Goal: Communication & Community: Answer question/provide support

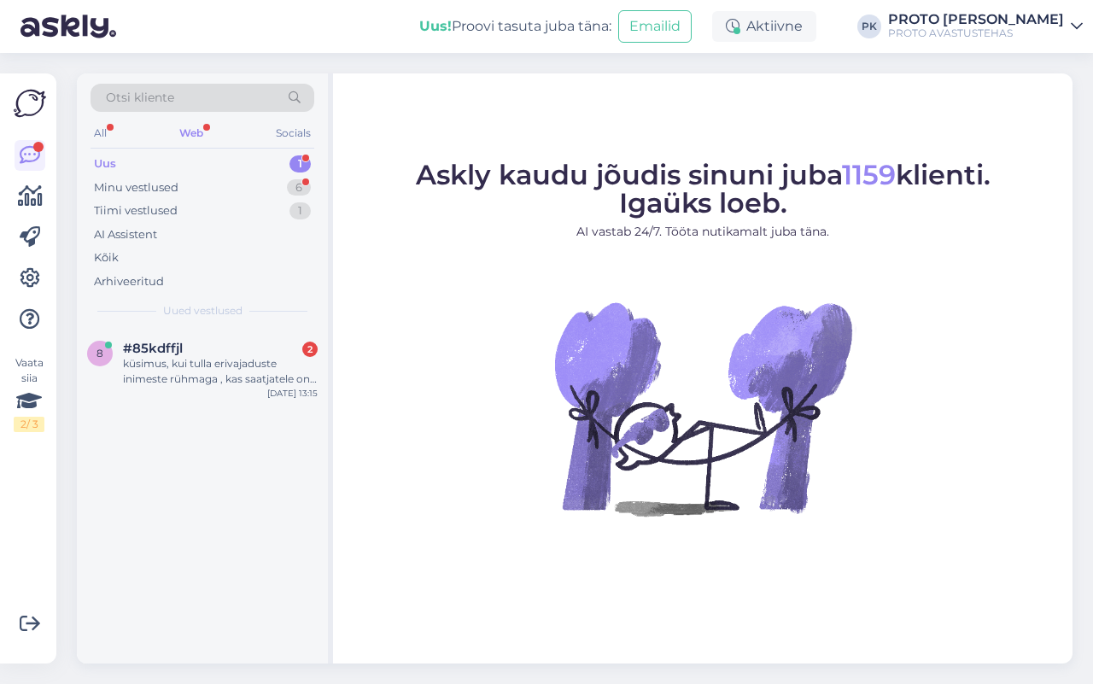
click at [180, 134] on div "Web" at bounding box center [191, 133] width 31 height 22
click at [97, 163] on div "Uus" at bounding box center [105, 163] width 22 height 17
click at [186, 333] on div "8 #85kdffjl 2 küsimus, kui tulla erivajaduste inimeste rühmaga , kas saatjatele…" at bounding box center [202, 367] width 251 height 77
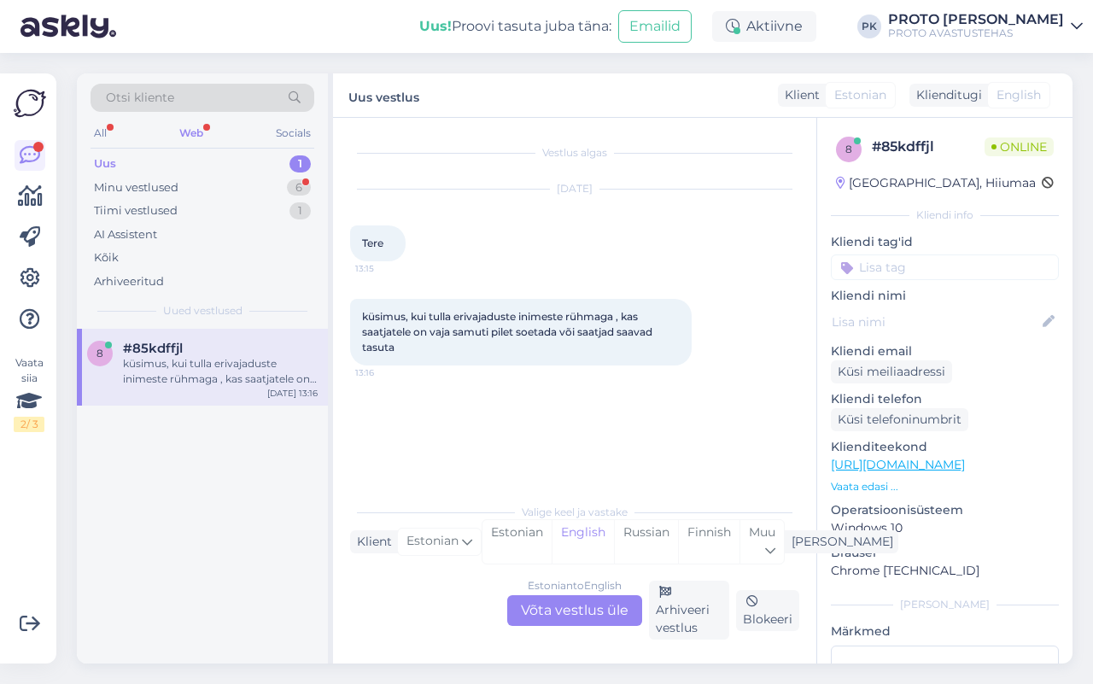
click at [595, 612] on div "Estonian to English Võta vestlus üle" at bounding box center [574, 610] width 135 height 31
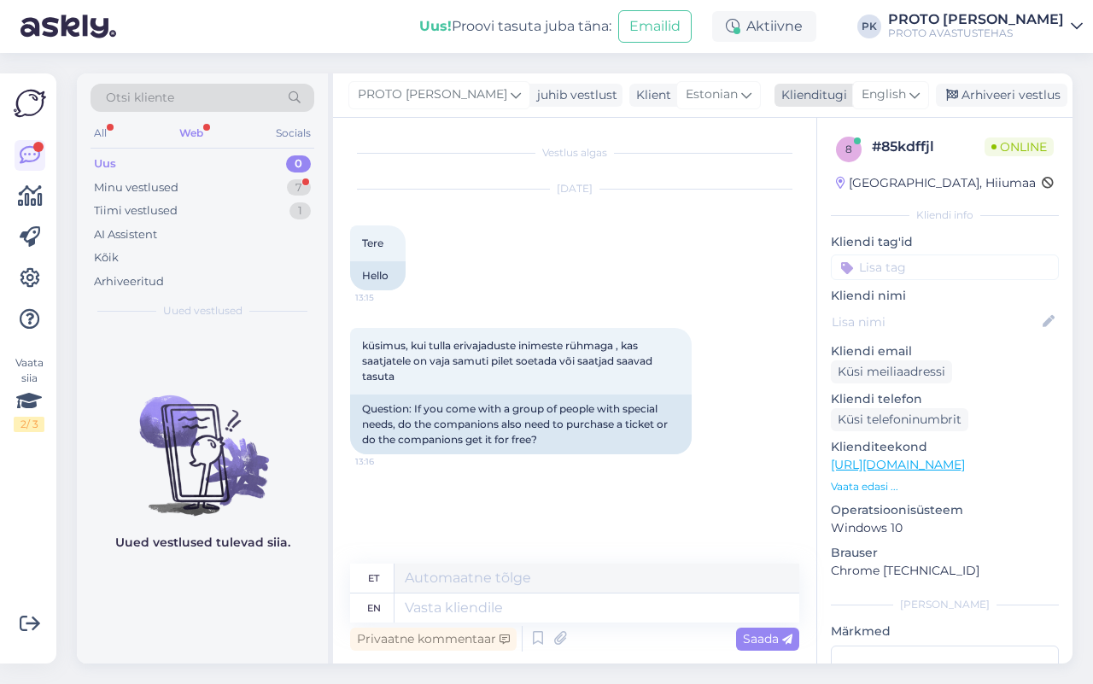
click at [902, 95] on div "English" at bounding box center [891, 94] width 77 height 27
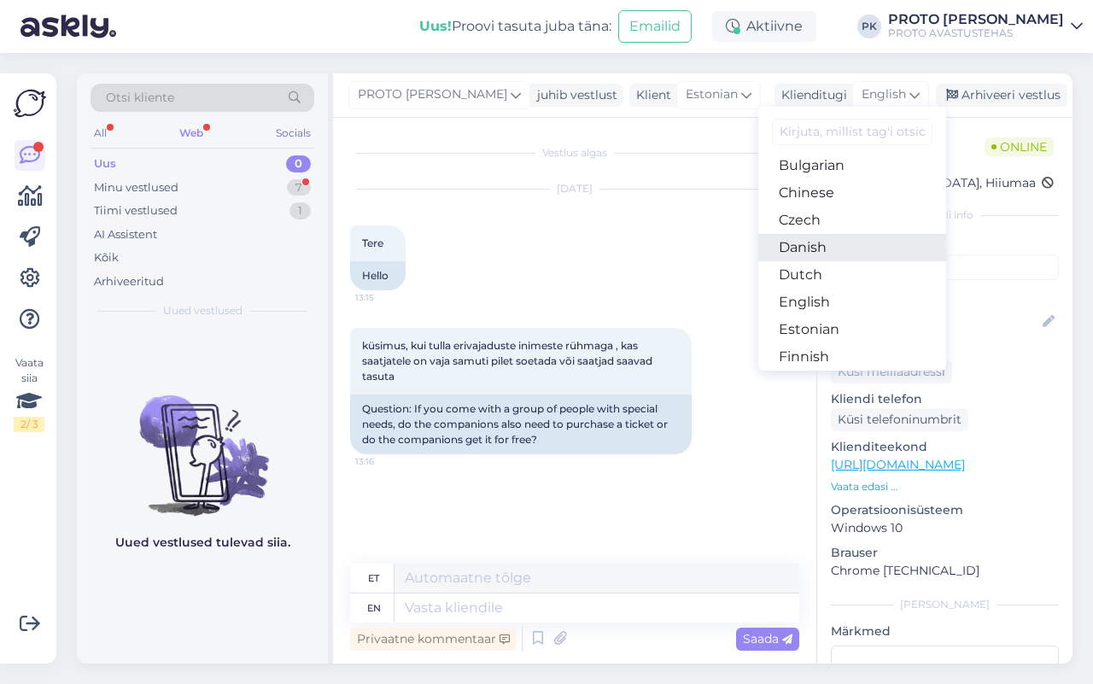
scroll to position [107, 0]
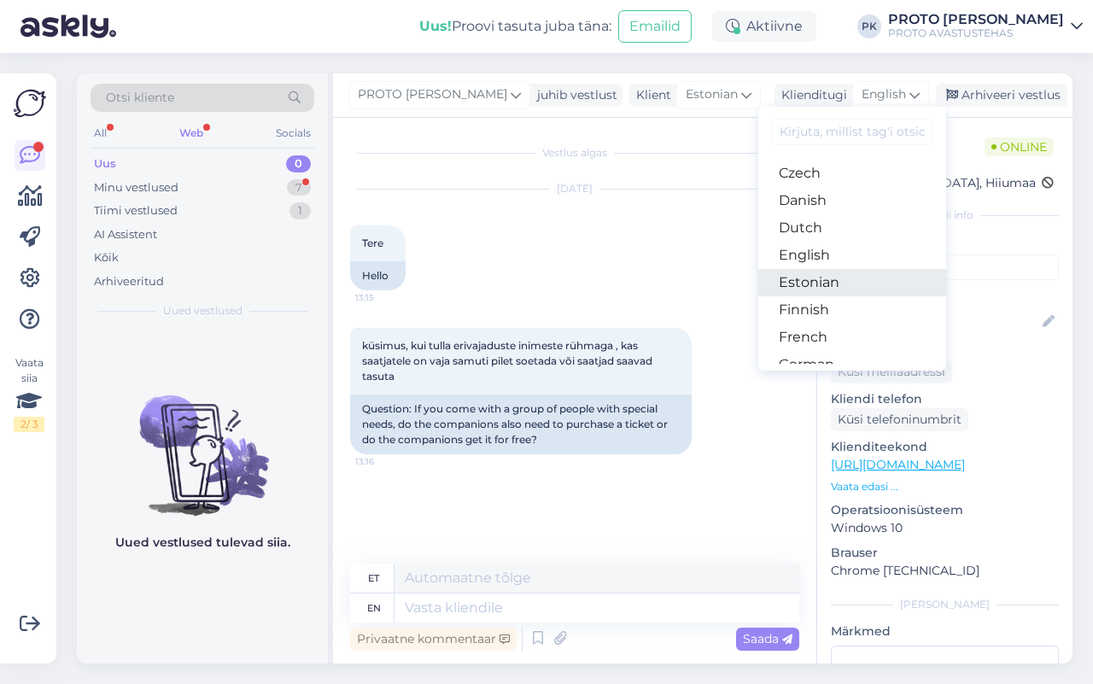
click at [840, 283] on link "Estonian" at bounding box center [853, 282] width 188 height 27
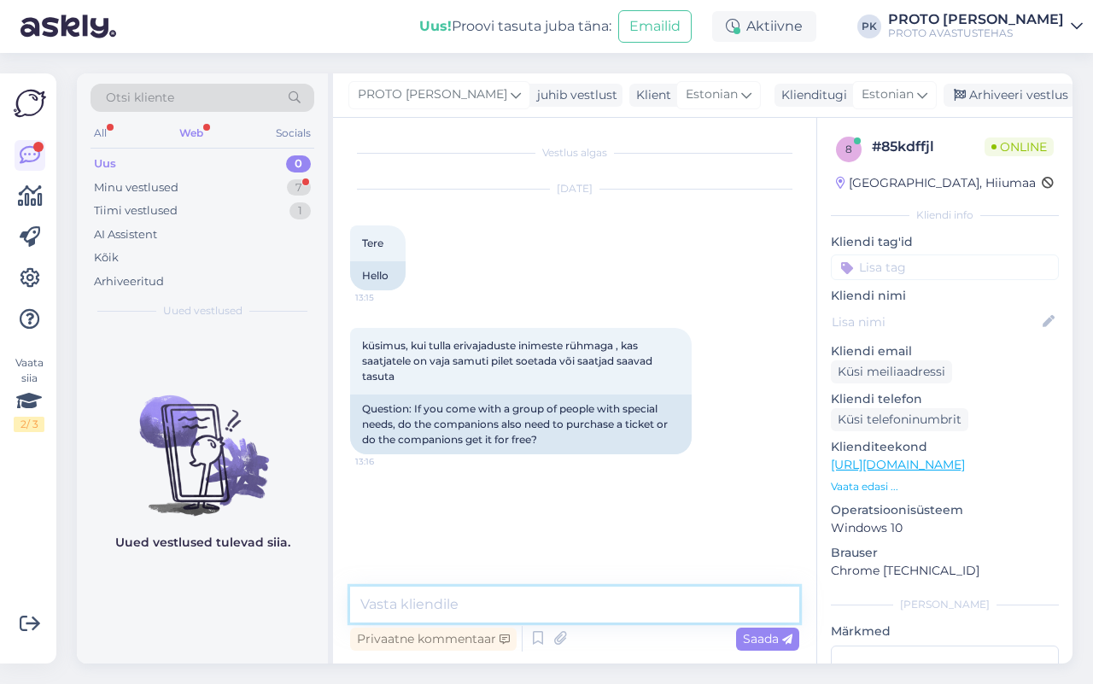
click at [477, 594] on textarea at bounding box center [574, 605] width 449 height 36
click at [476, 604] on textarea at bounding box center [574, 605] width 449 height 36
click at [414, 602] on textarea at bounding box center [574, 605] width 449 height 36
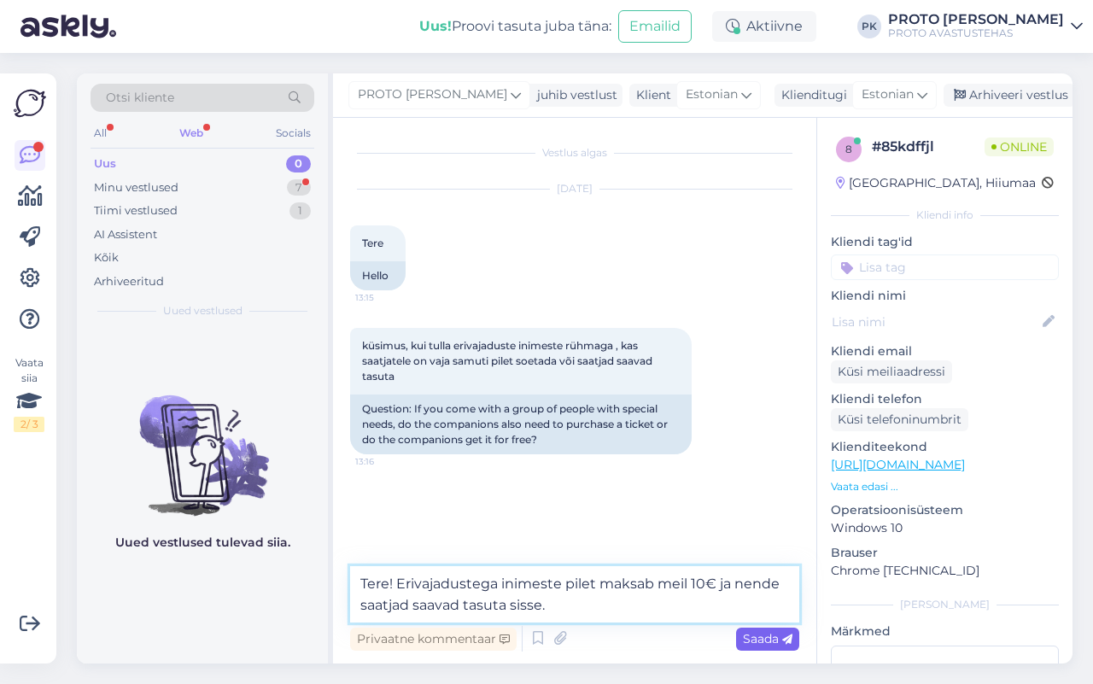
type textarea "Tere! Erivajadustega inimeste pilet maksab meil 10€ ja nende saatjad saavad tas…"
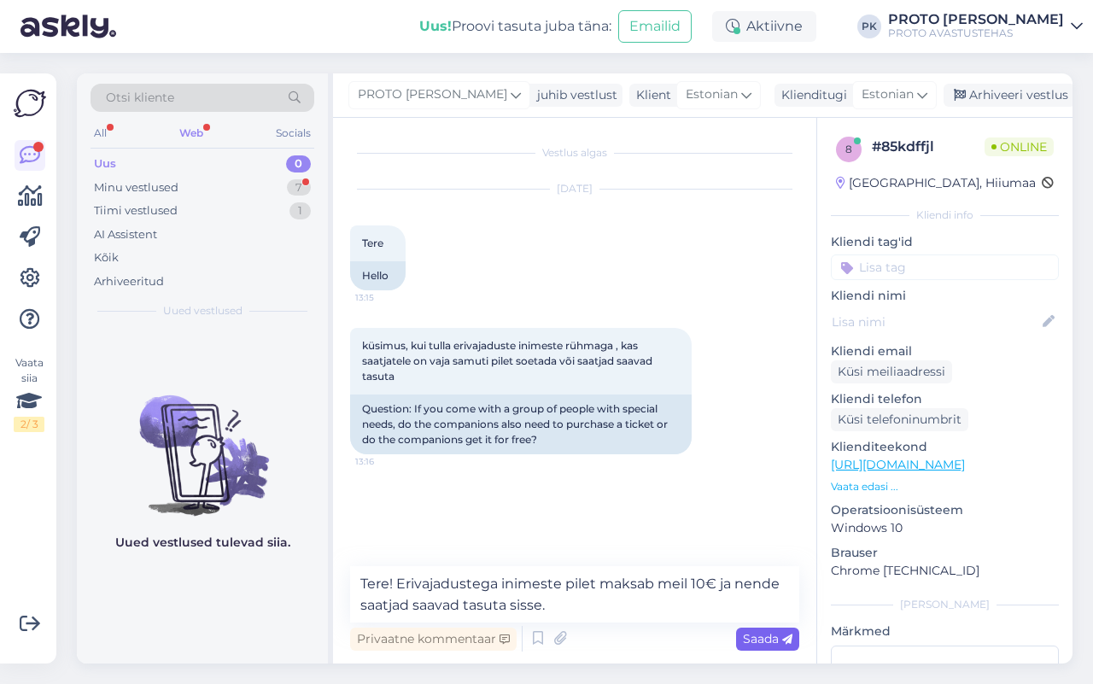
click at [766, 634] on span "Saada" at bounding box center [768, 638] width 50 height 15
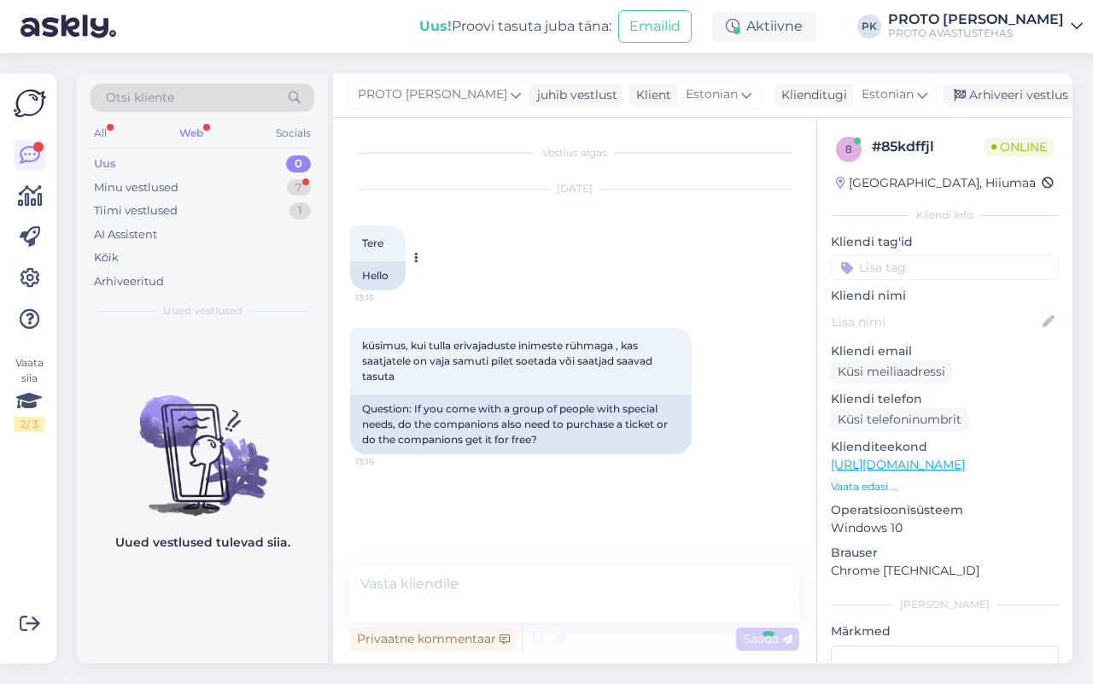
scroll to position [0, 0]
